Goal: Task Accomplishment & Management: Use online tool/utility

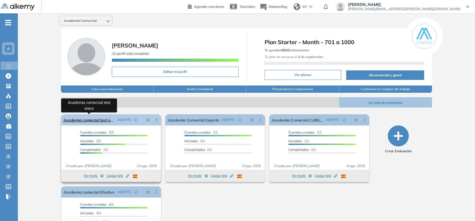
click at [107, 121] on link "Academia comercial test único" at bounding box center [89, 119] width 52 height 11
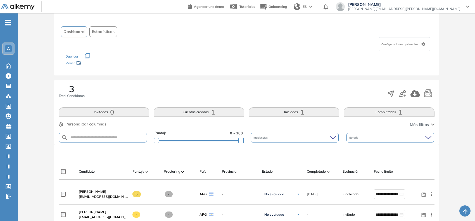
scroll to position [105, 0]
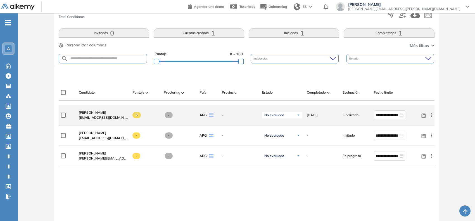
click at [102, 113] on span "Marcela Iacaruso" at bounding box center [92, 112] width 27 height 4
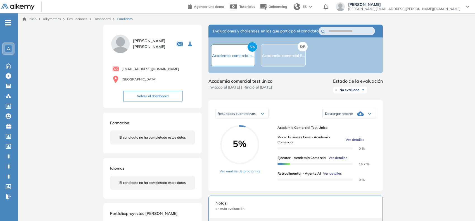
click at [353, 142] on span "Ver detalles" at bounding box center [354, 139] width 19 height 5
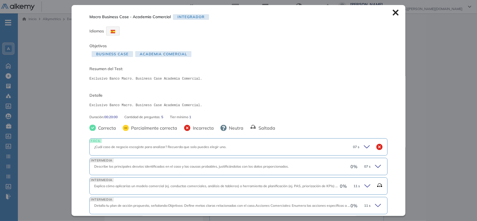
scroll to position [35, 0]
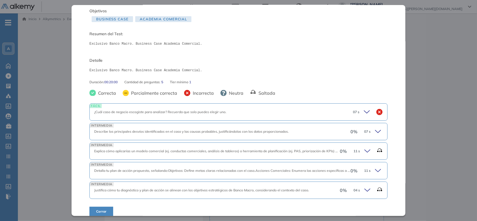
click at [364, 112] on icon at bounding box center [368, 112] width 8 height 8
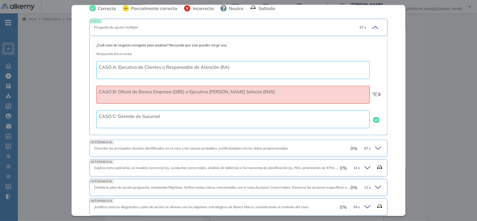
scroll to position [140, 0]
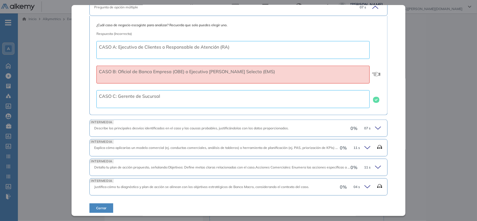
click at [365, 150] on icon at bounding box center [368, 148] width 8 height 8
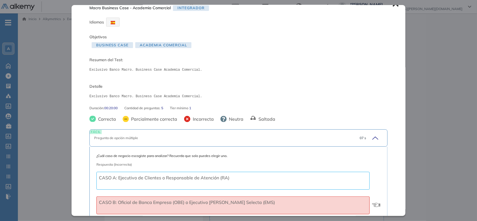
scroll to position [0, 0]
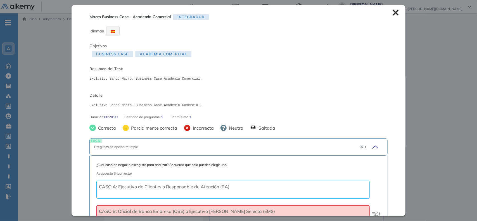
click at [392, 12] on icon at bounding box center [395, 13] width 6 height 6
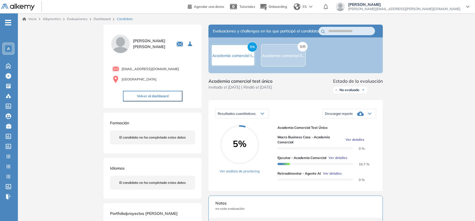
click at [341, 160] on span "Ver detalles" at bounding box center [337, 157] width 19 height 5
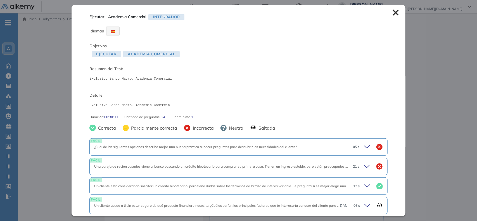
click at [364, 147] on icon at bounding box center [368, 147] width 8 height 8
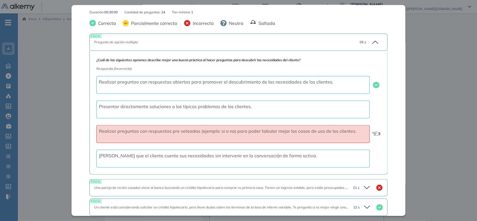
scroll to position [140, 0]
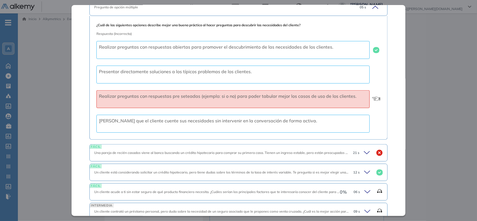
click at [364, 154] on icon at bounding box center [368, 153] width 8 height 8
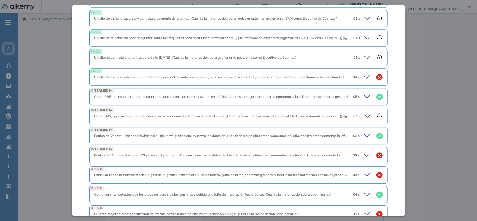
scroll to position [628, 0]
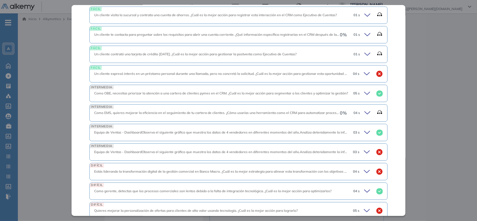
click at [364, 94] on icon at bounding box center [368, 93] width 8 height 8
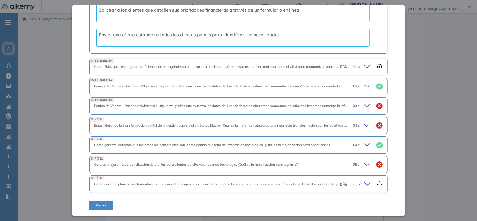
scroll to position [804, 0]
click at [364, 83] on icon at bounding box center [368, 86] width 8 height 8
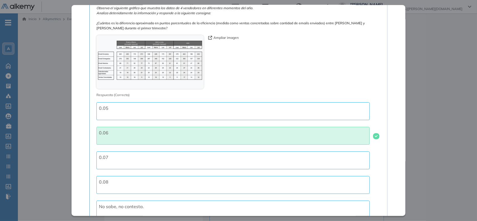
scroll to position [1043, 0]
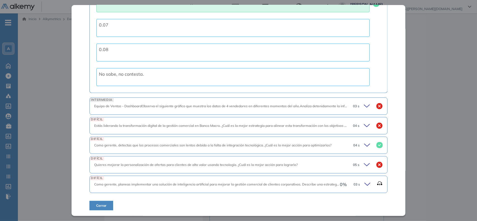
click at [366, 146] on icon at bounding box center [368, 145] width 8 height 8
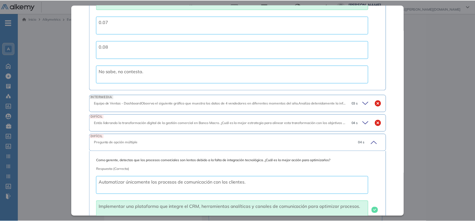
scroll to position [1169, 0]
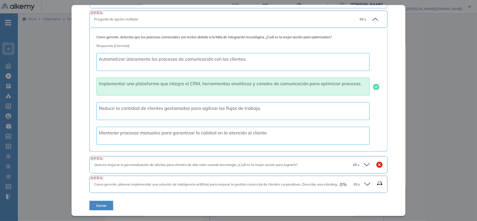
click at [95, 208] on button "Cerrar" at bounding box center [101, 205] width 24 height 9
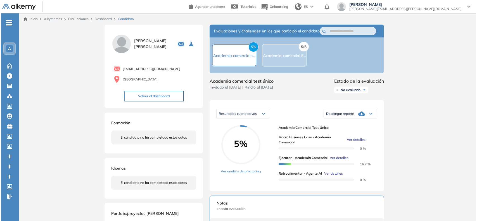
scroll to position [317, 0]
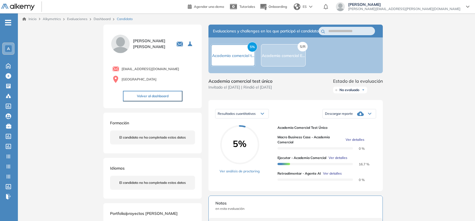
click at [334, 176] on span "Ver detalles" at bounding box center [332, 173] width 19 height 5
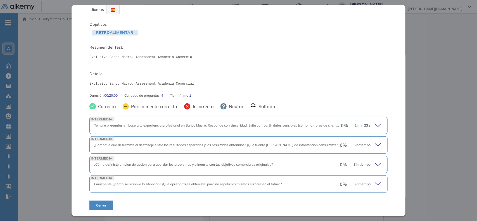
scroll to position [21, 0]
click at [375, 126] on icon at bounding box center [379, 125] width 8 height 8
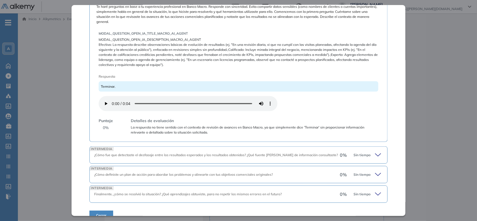
scroll to position [161, 0]
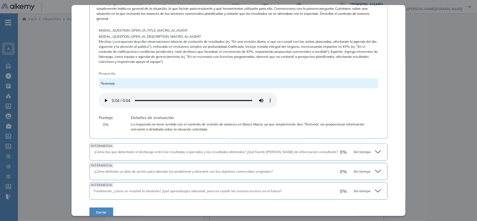
click at [375, 152] on icon at bounding box center [379, 152] width 8 height 8
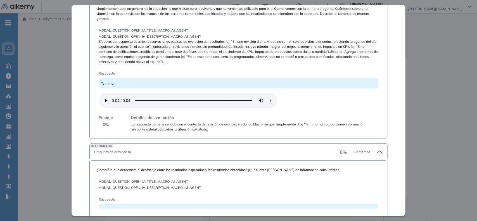
scroll to position [245, 0]
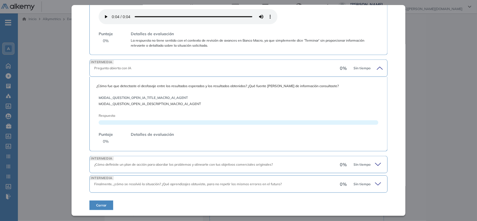
click at [375, 165] on icon at bounding box center [378, 164] width 6 height 3
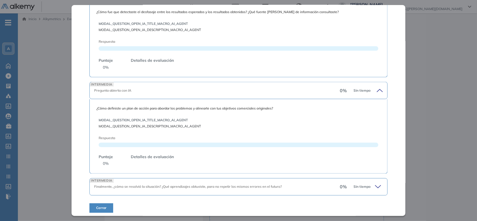
scroll to position [322, 0]
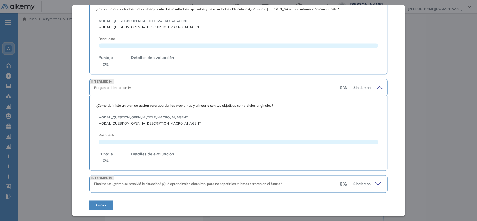
click at [375, 184] on icon at bounding box center [379, 184] width 8 height 8
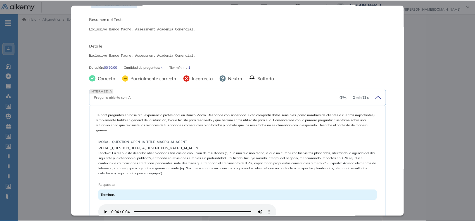
scroll to position [0, 0]
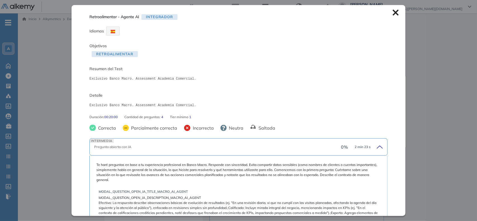
click at [392, 11] on icon at bounding box center [395, 12] width 6 height 6
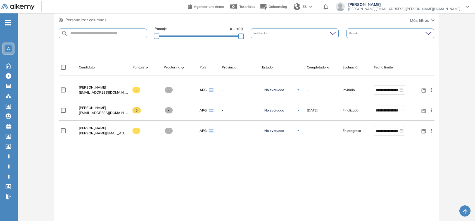
scroll to position [140, 0]
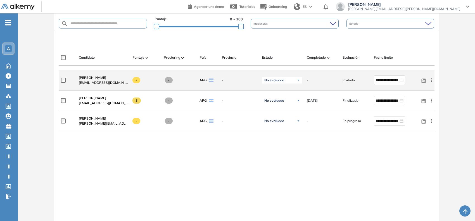
click at [99, 78] on span "Matias Paulos" at bounding box center [92, 77] width 27 height 4
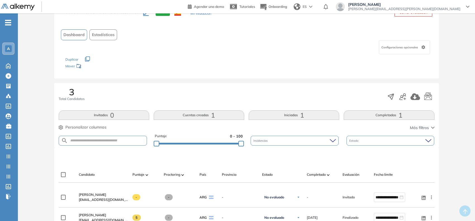
scroll to position [140, 0]
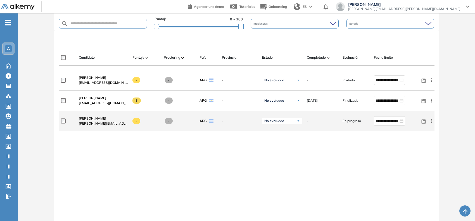
click at [96, 120] on span "Valeria Vera" at bounding box center [92, 118] width 27 height 4
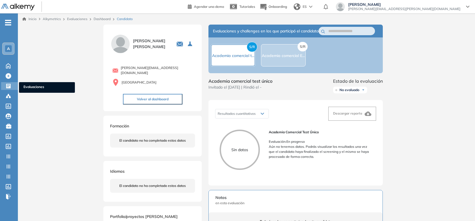
click at [9, 87] on icon at bounding box center [8, 86] width 4 height 4
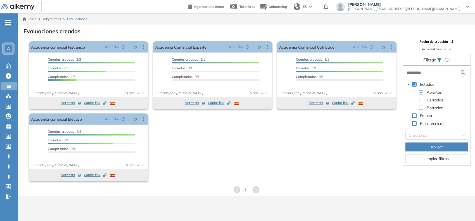
click at [362, 27] on div "Evaluaciones creadas" at bounding box center [246, 31] width 448 height 8
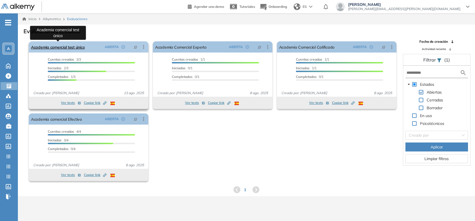
click at [73, 46] on link "Academia comercial test único" at bounding box center [58, 46] width 54 height 11
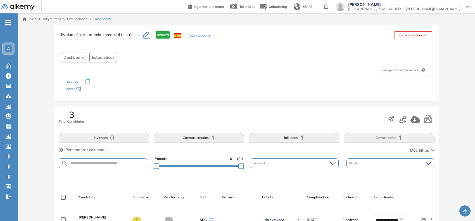
scroll to position [105, 0]
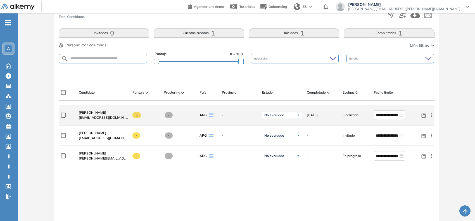
click at [94, 113] on span "Marcela Iacaruso" at bounding box center [92, 112] width 27 height 4
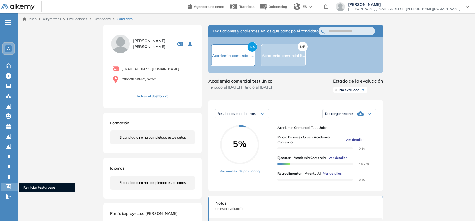
click at [9, 186] on icon at bounding box center [9, 186] width 6 height 5
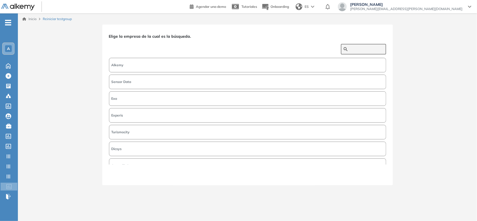
click at [350, 48] on input "text" at bounding box center [367, 49] width 34 height 5
type input "*"
type input "*****"
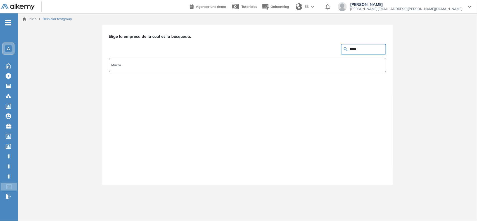
click at [283, 68] on button "Macro" at bounding box center [247, 65] width 277 height 15
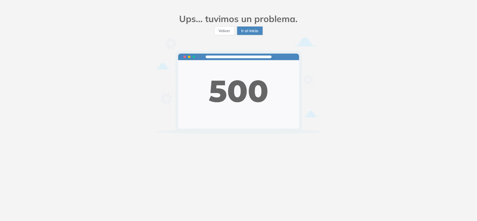
click at [256, 32] on span "Ir al inicio" at bounding box center [249, 31] width 17 height 6
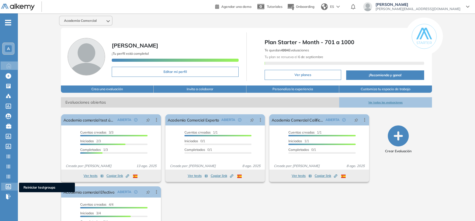
click at [10, 184] on icon at bounding box center [9, 186] width 6 height 5
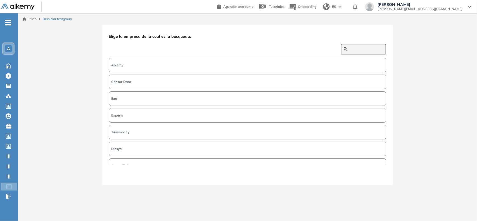
click at [353, 49] on input "text" at bounding box center [367, 49] width 34 height 5
type input "*****"
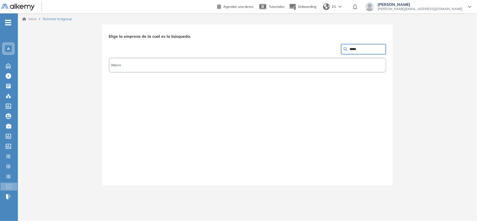
click at [126, 65] on button "Macro" at bounding box center [247, 65] width 277 height 15
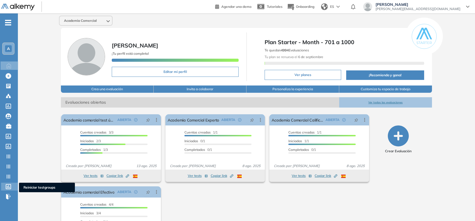
click at [6, 185] on icon at bounding box center [9, 186] width 6 height 5
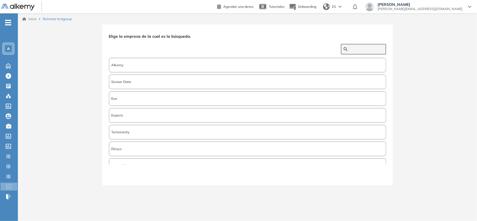
click at [350, 47] on input "text" at bounding box center [367, 49] width 34 height 5
click at [357, 51] on input "text" at bounding box center [367, 49] width 34 height 5
type input "********"
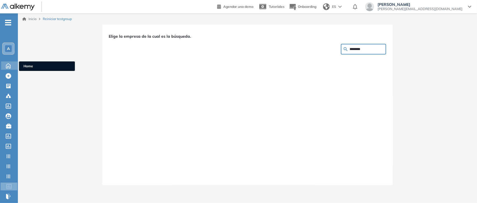
click at [10, 66] on icon at bounding box center [8, 65] width 10 height 7
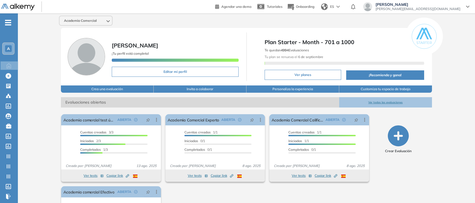
click at [7, 25] on ul "A Home Home Crear Evaluación Crear Evaluación Evaluaciones Evaluaciones Candida…" at bounding box center [9, 111] width 18 height 179
click at [10, 23] on icon "-" at bounding box center [8, 22] width 6 height 1
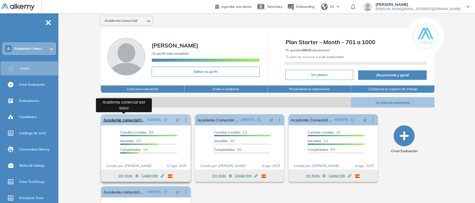
click at [111, 118] on link "Academia comercial test único" at bounding box center [123, 119] width 41 height 11
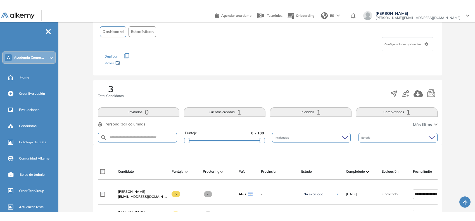
scroll to position [35, 0]
